Goal: Navigation & Orientation: Find specific page/section

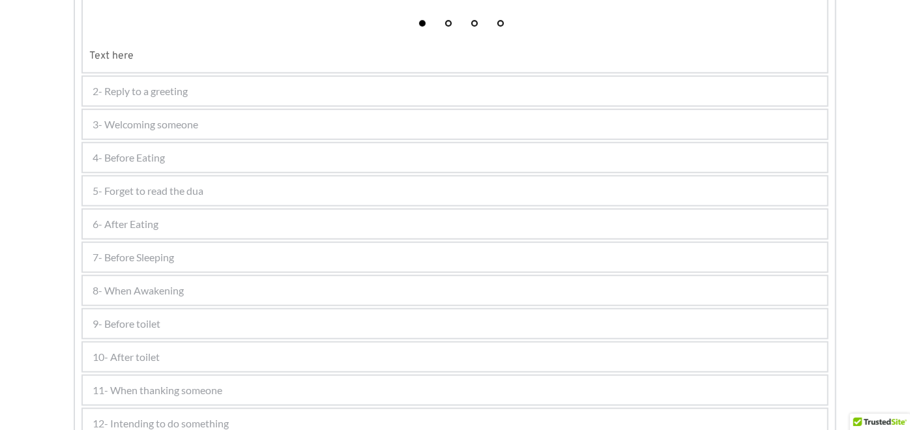
scroll to position [760, 0]
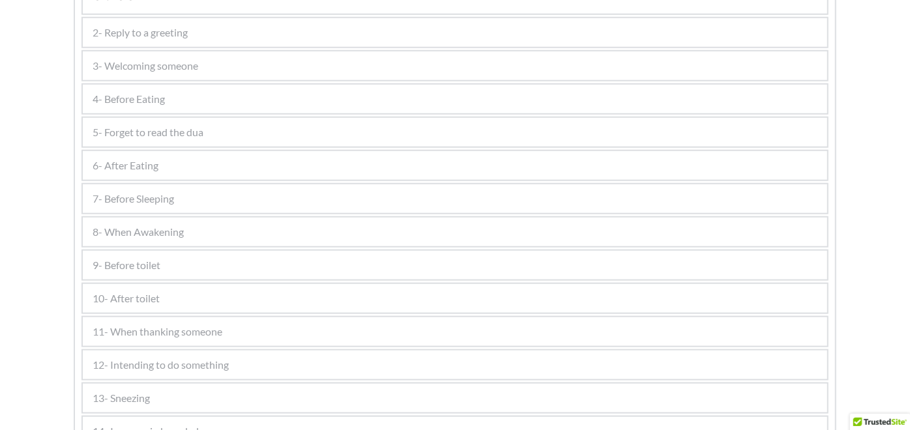
click at [202, 83] on div "4- Before Eating 1 2 3 4 Text here" at bounding box center [455, 98] width 747 height 31
